Goal: Task Accomplishment & Management: Complete application form

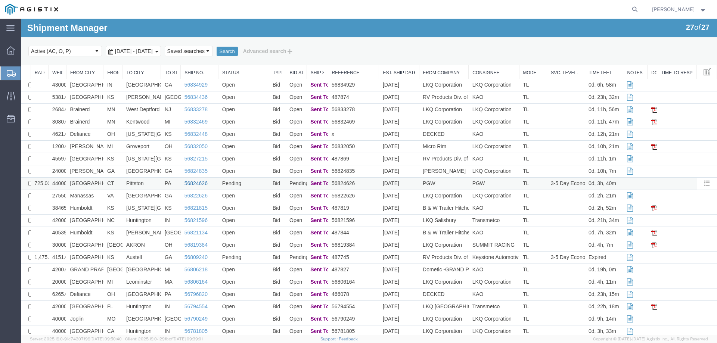
click at [191, 182] on link "56824626" at bounding box center [195, 183] width 23 height 6
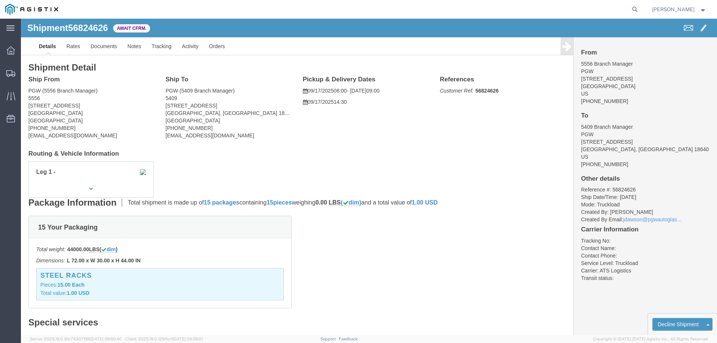
click b "56824626"
copy b "56824626"
click link "Confirm"
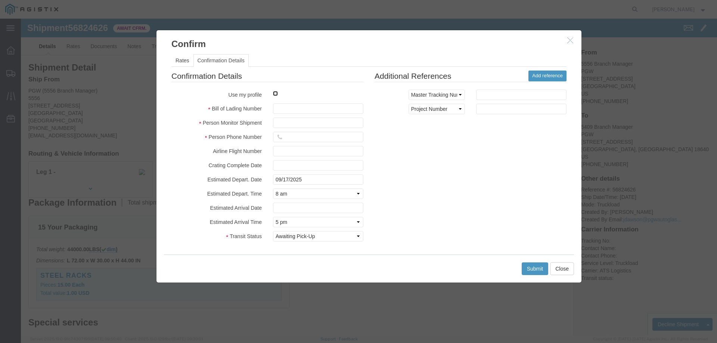
click input "checkbox"
checkbox input "true"
type input "[PERSON_NAME]"
type input "3204977237"
click input "text"
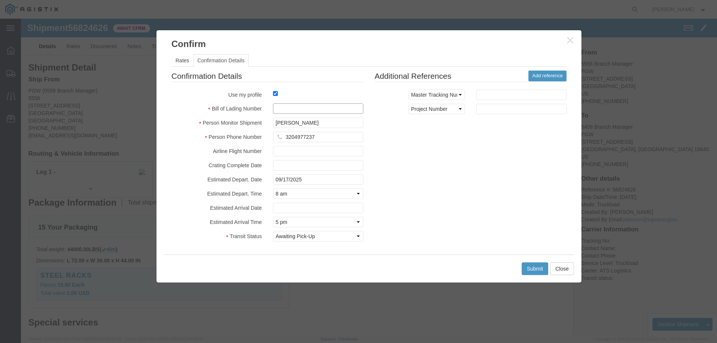
paste input "56824626"
type input "56824626"
click button "Submit"
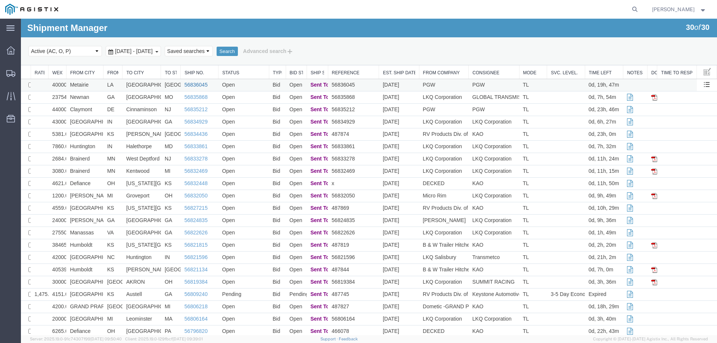
click at [198, 85] on link "56836045" at bounding box center [195, 85] width 23 height 6
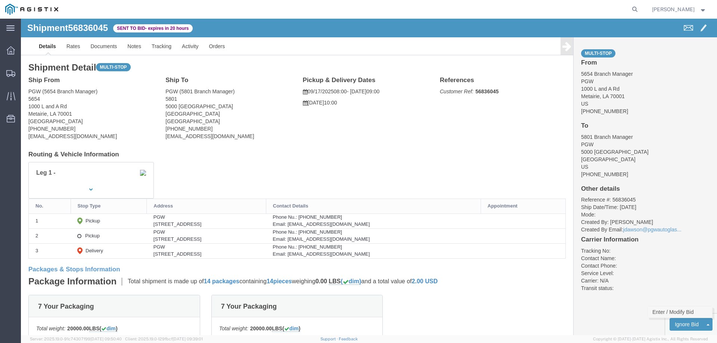
click link "Enter / Modify Bid"
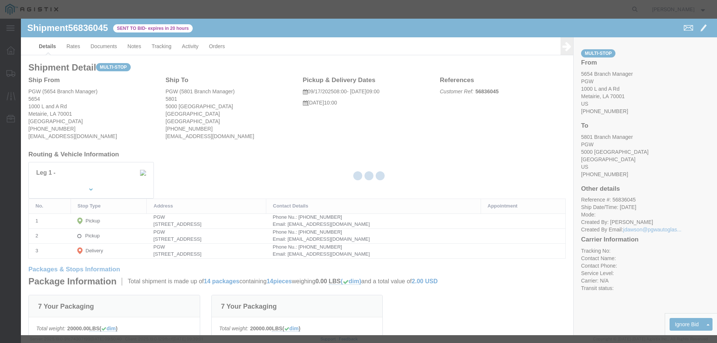
select select "146"
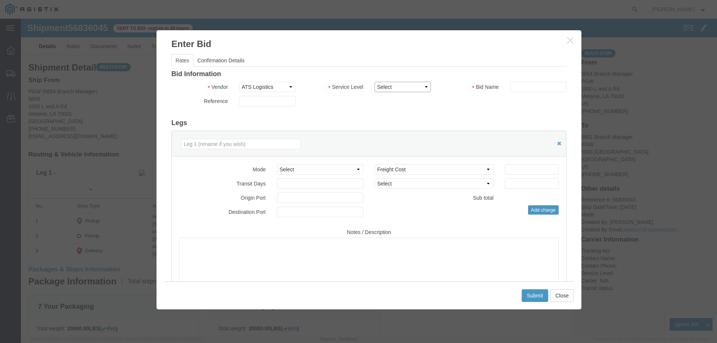
click select "Select CONESTOGA DFRM/STEP Economy TL Flatbed Intermodal LTL Standard Next Day …"
select select "25032"
click select "Select CONESTOGA DFRM/STEP Economy TL Flatbed Intermodal LTL Standard Next Day …"
click input "text"
type input "ats"
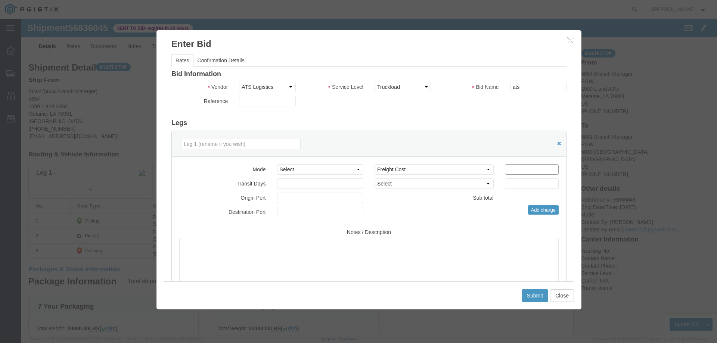
click input "number"
type input "1200"
click button "Submit"
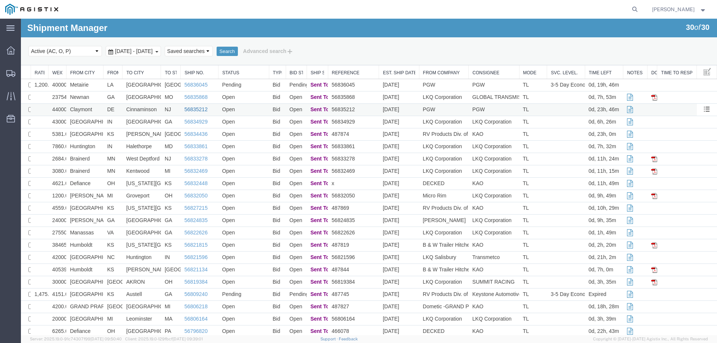
click at [196, 109] on link "56835212" at bounding box center [195, 109] width 23 height 6
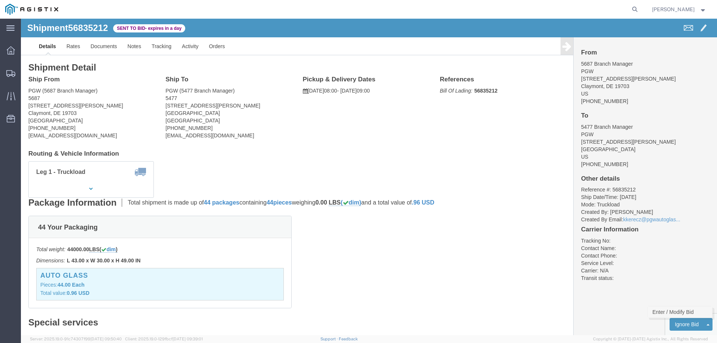
click link "Enter / Modify Bid"
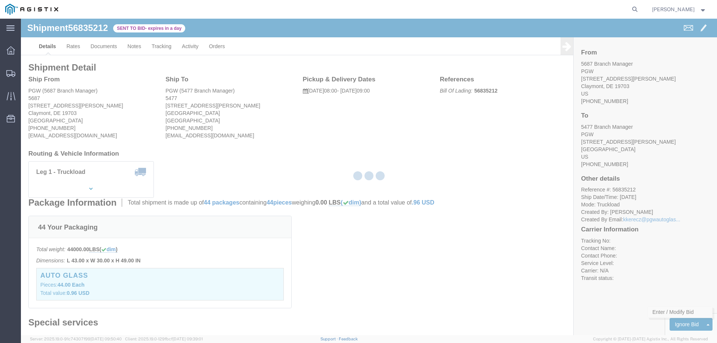
select select "146"
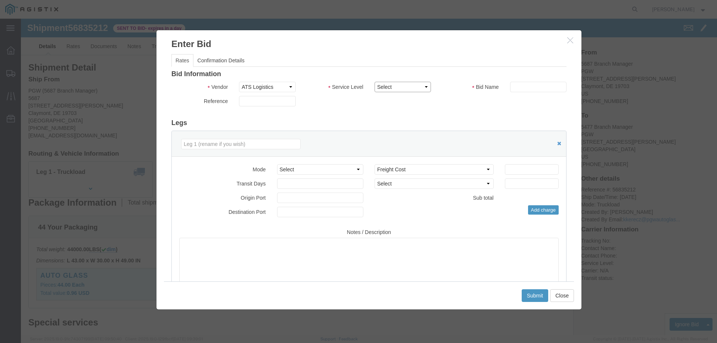
click select "Select CONESTOGA DFRM/STEP Economy TL Flatbed Intermodal LTL Standard Next Day …"
select select "25032"
click select "Select CONESTOGA DFRM/STEP Economy TL Flatbed Intermodal LTL Standard Next Day …"
click input "text"
type input "ats"
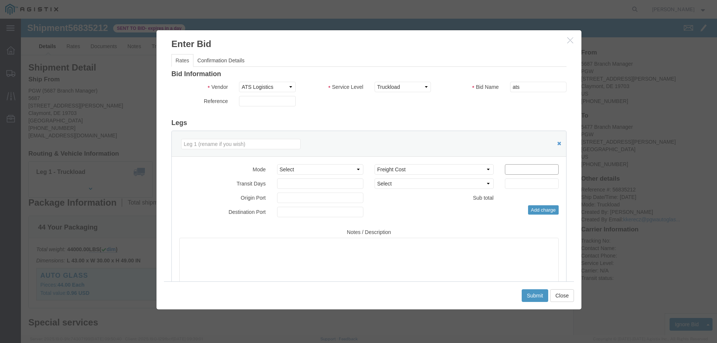
click input "number"
click at [21, 19] on agx-top-navbar "[PERSON_NAME]" at bounding box center [21, 181] width 0 height 324
click input "number"
type input "525"
click button "Submit"
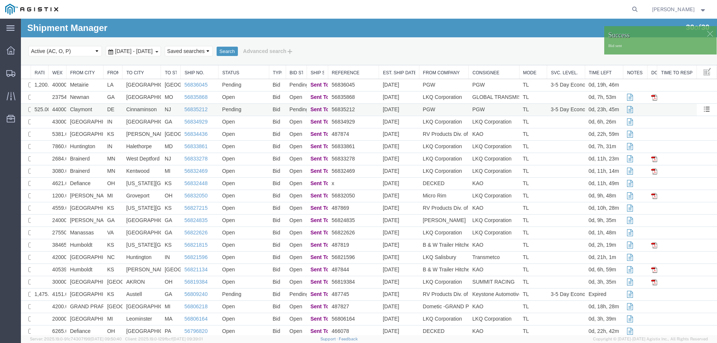
click at [256, 106] on td "Pending" at bounding box center [243, 110] width 50 height 12
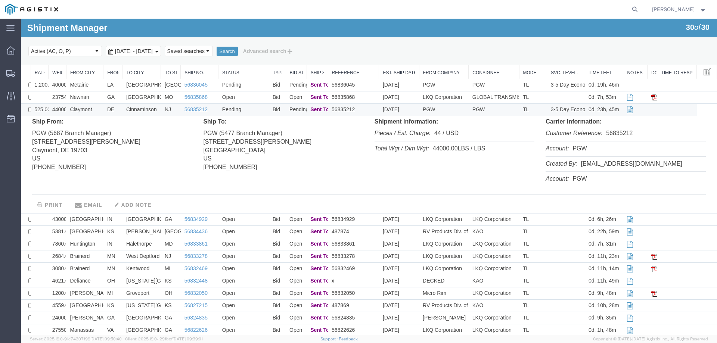
click at [621, 132] on li "Customer Reference: 56835212" at bounding box center [625, 133] width 160 height 15
copy li "56835212"
click at [255, 106] on td "Pending" at bounding box center [243, 110] width 50 height 12
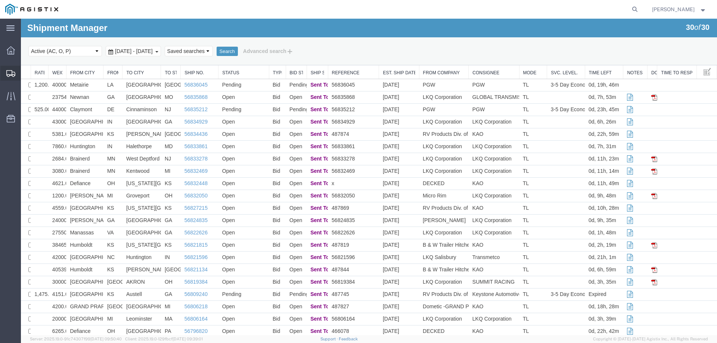
click at [12, 72] on icon at bounding box center [10, 73] width 9 height 7
click at [97, 88] on td "Metairie" at bounding box center [84, 85] width 37 height 12
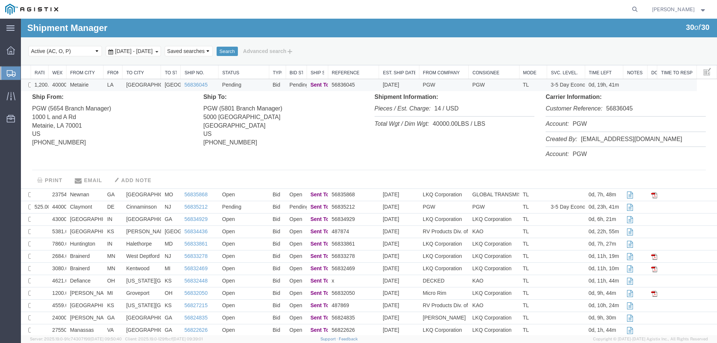
click at [97, 85] on td "Metairie" at bounding box center [84, 85] width 37 height 12
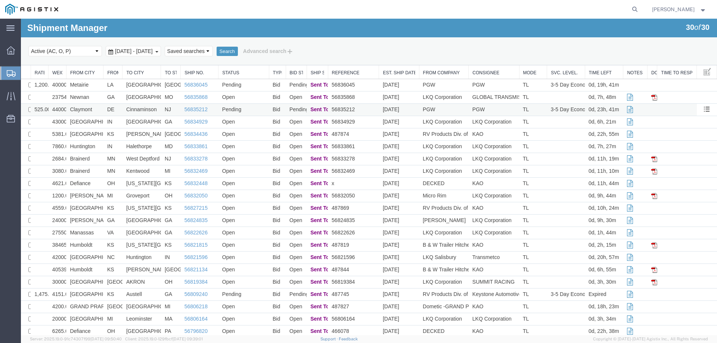
click at [96, 111] on td "Claymont" at bounding box center [84, 110] width 37 height 12
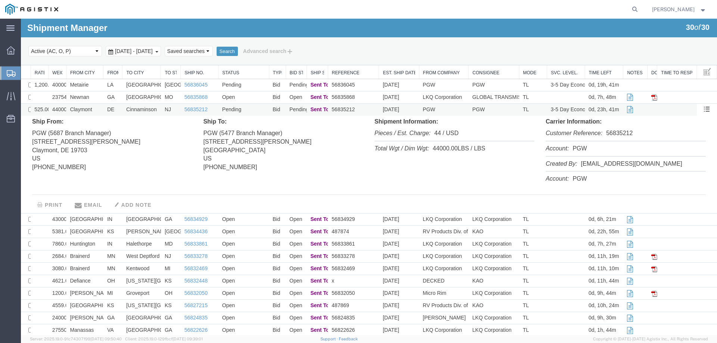
click at [96, 111] on td "Claymont" at bounding box center [84, 110] width 37 height 12
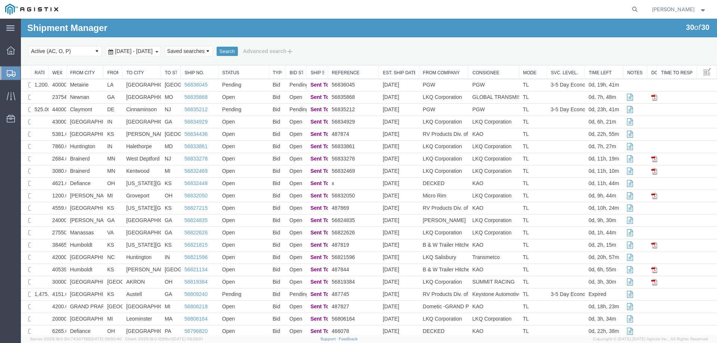
click at [7, 72] on icon at bounding box center [11, 73] width 9 height 7
click at [194, 294] on link "56809240" at bounding box center [195, 294] width 23 height 6
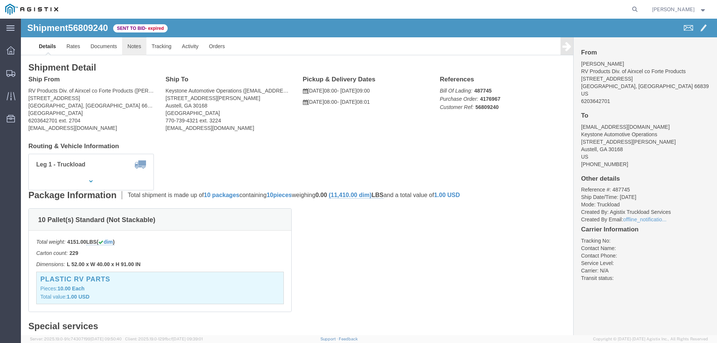
click link "Notes"
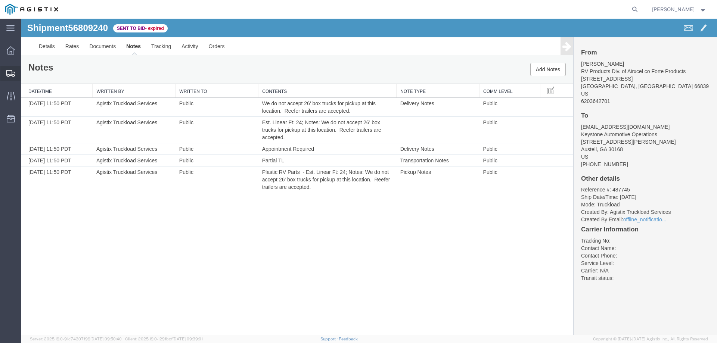
click at [10, 73] on icon at bounding box center [10, 73] width 9 height 7
